Goal: Information Seeking & Learning: Learn about a topic

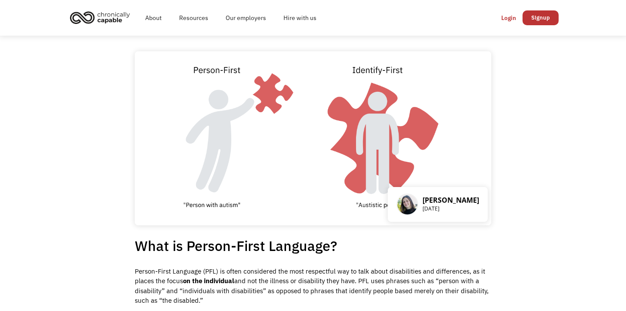
click at [395, 134] on img at bounding box center [313, 138] width 356 height 174
